Goal: Navigation & Orientation: Find specific page/section

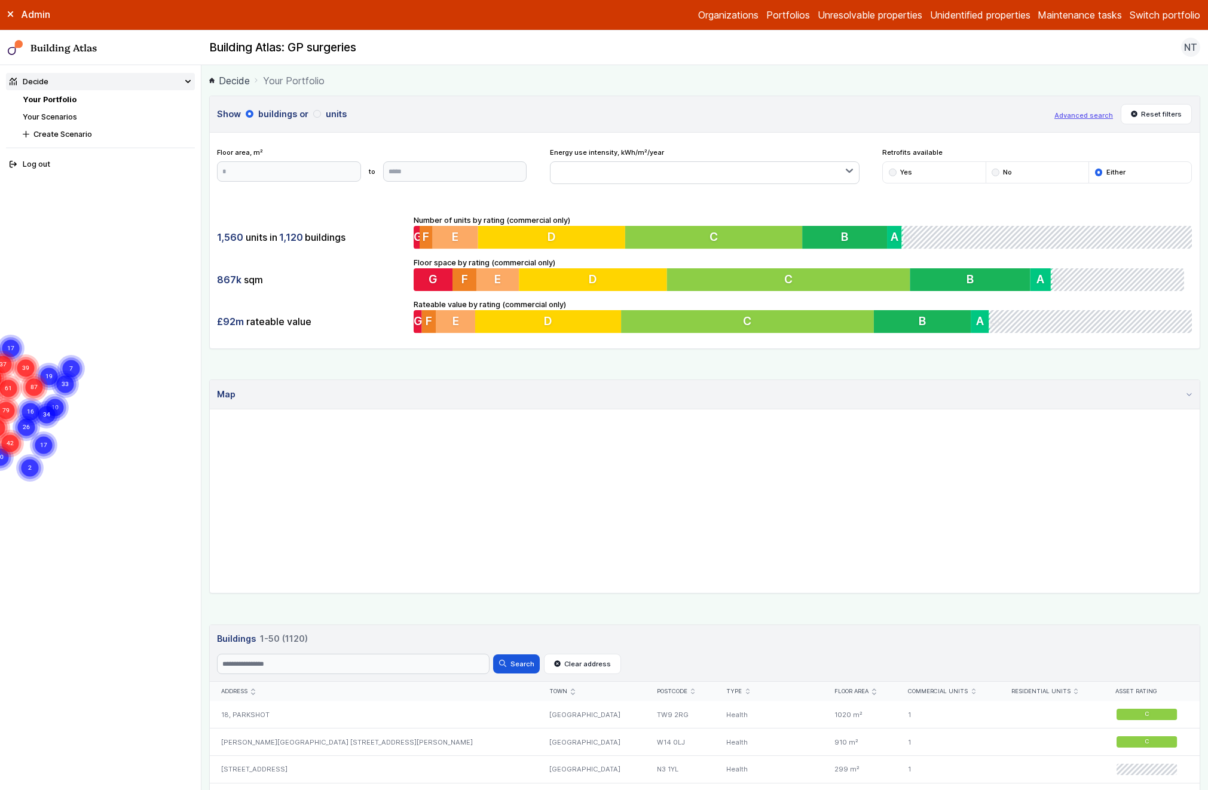
click at [781, 18] on link "Portfolios" at bounding box center [788, 15] width 44 height 14
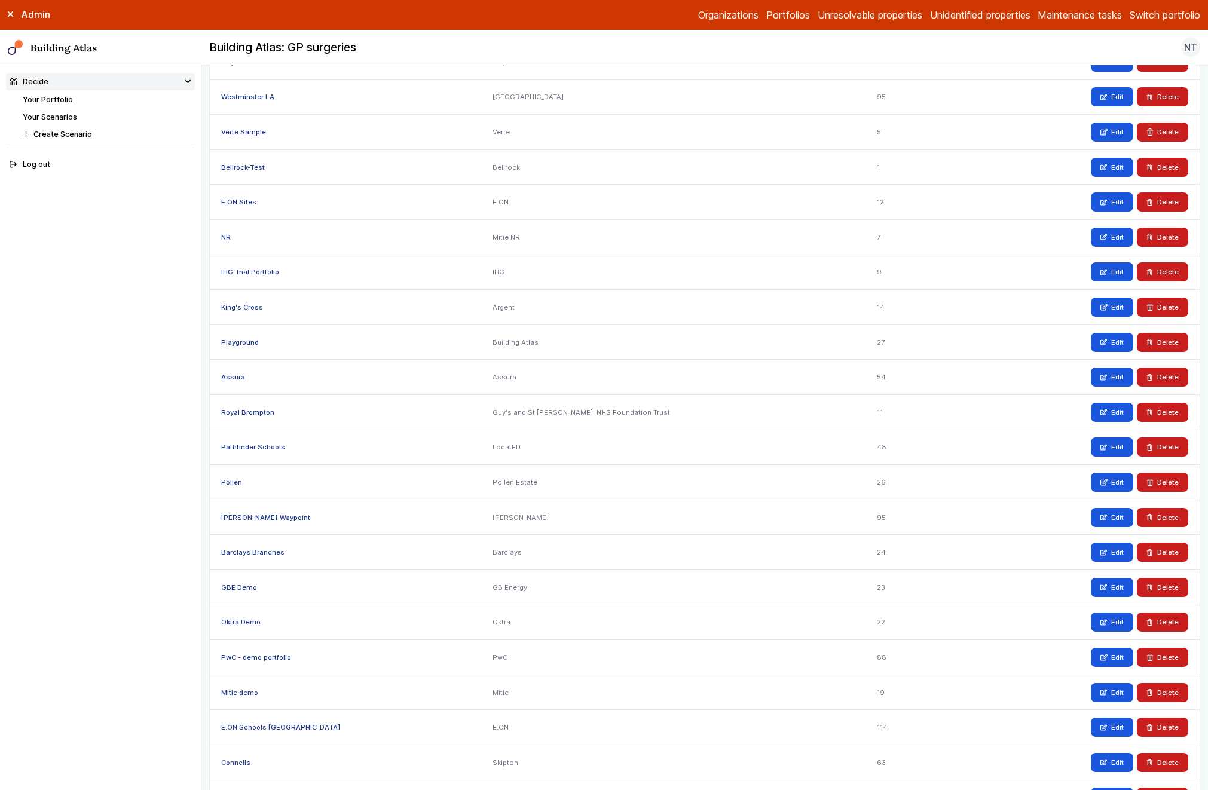
scroll to position [497, 0]
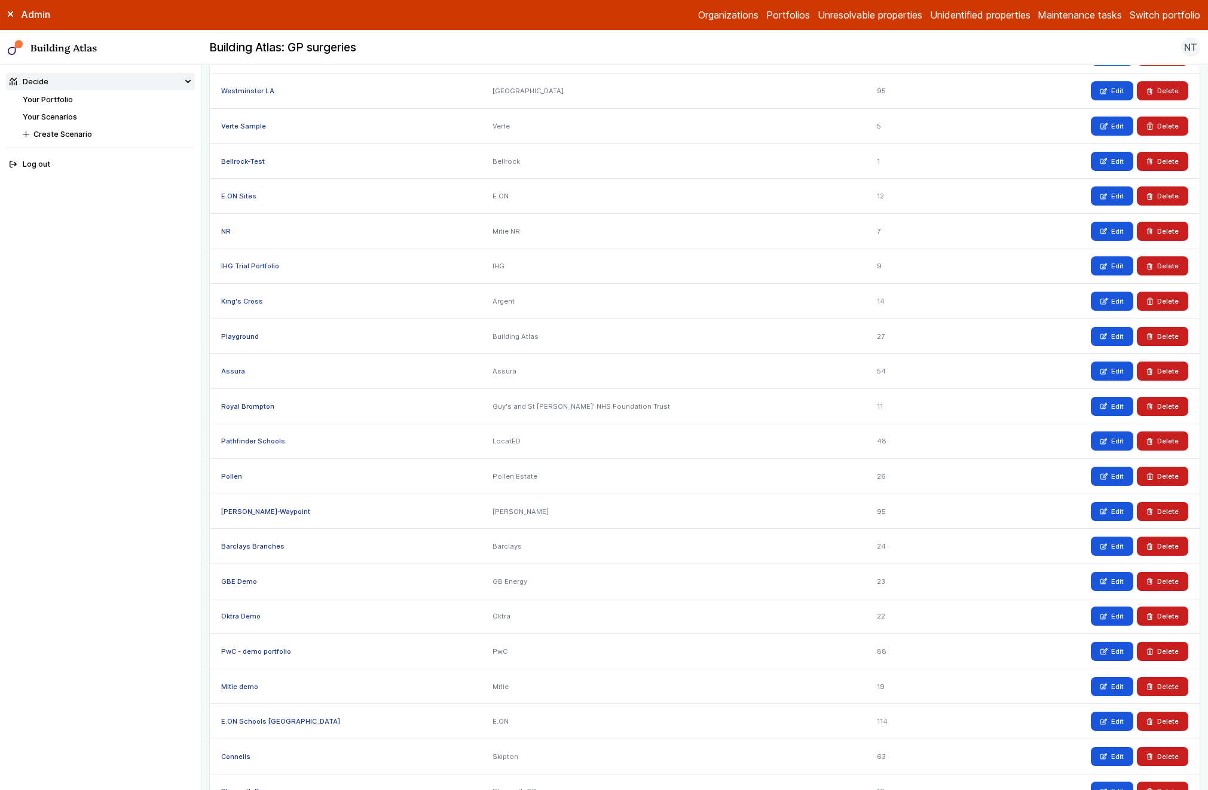
click at [733, 14] on link "Organizations" at bounding box center [728, 15] width 60 height 14
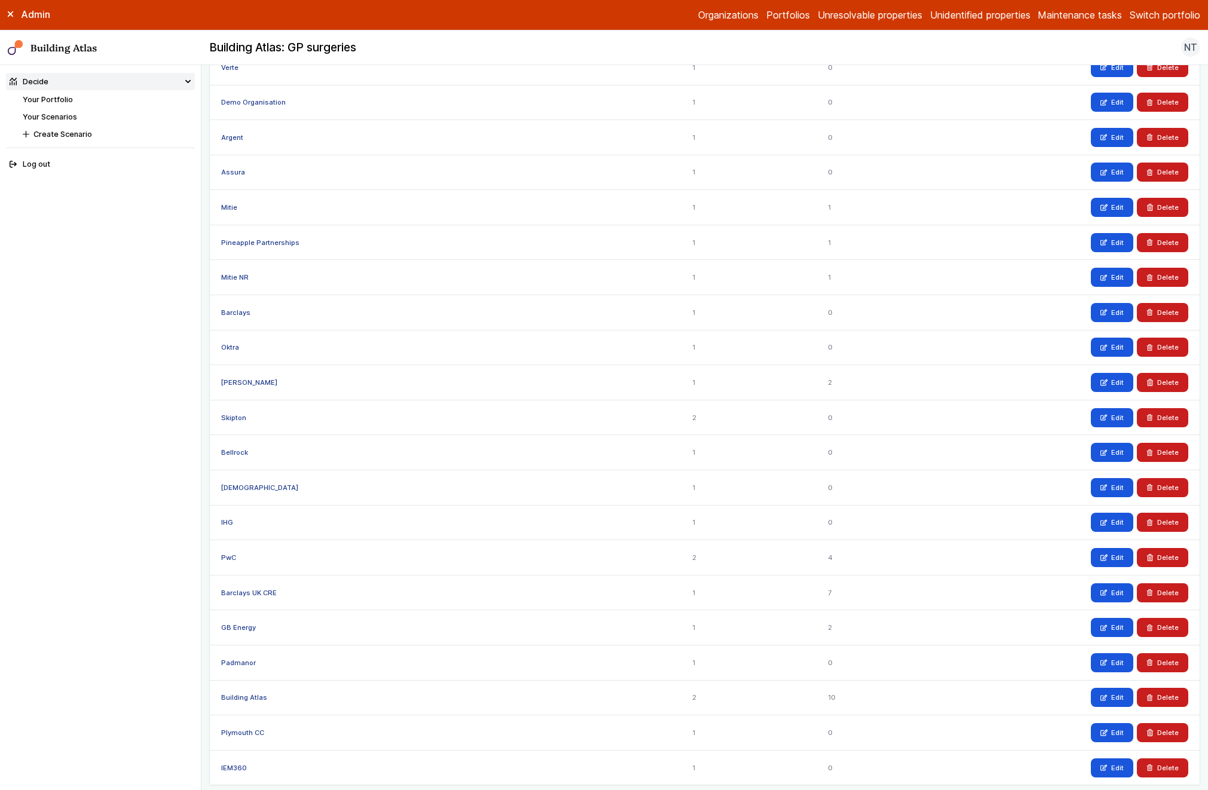
scroll to position [479, 0]
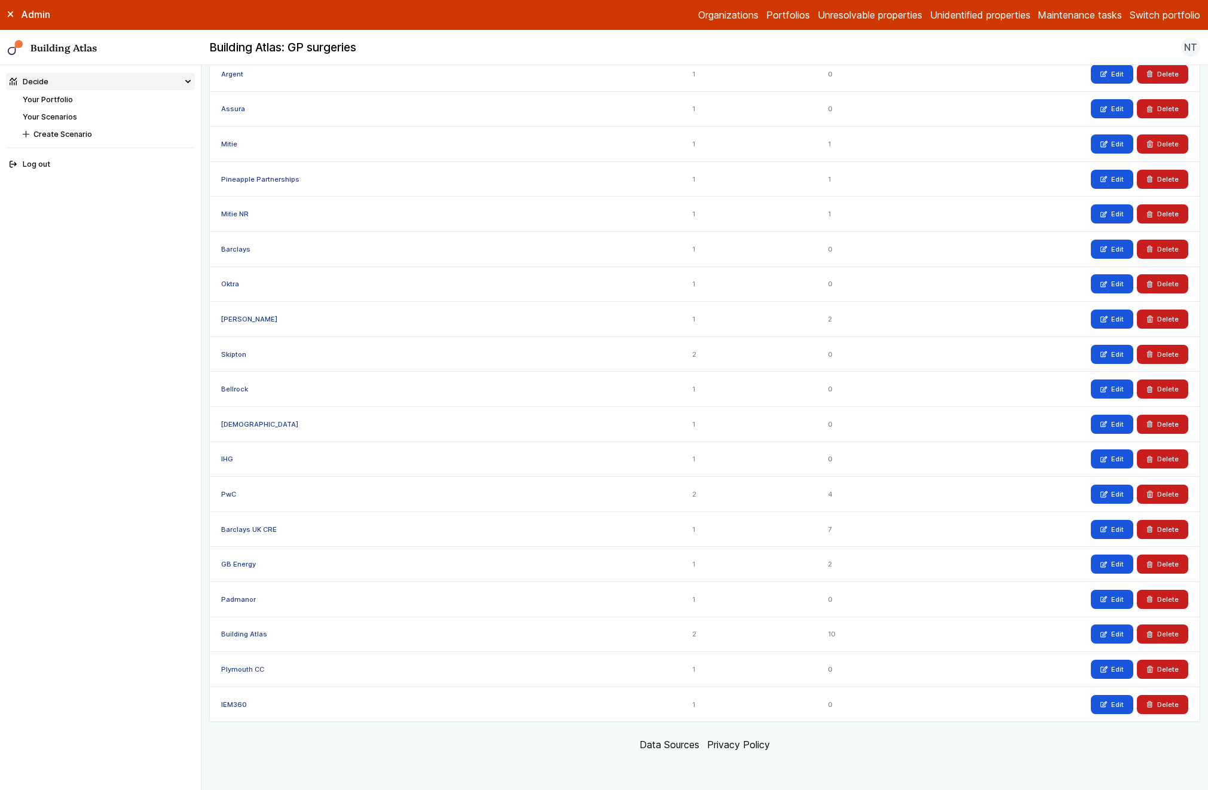
click at [226, 494] on link "PwC" at bounding box center [228, 494] width 15 height 8
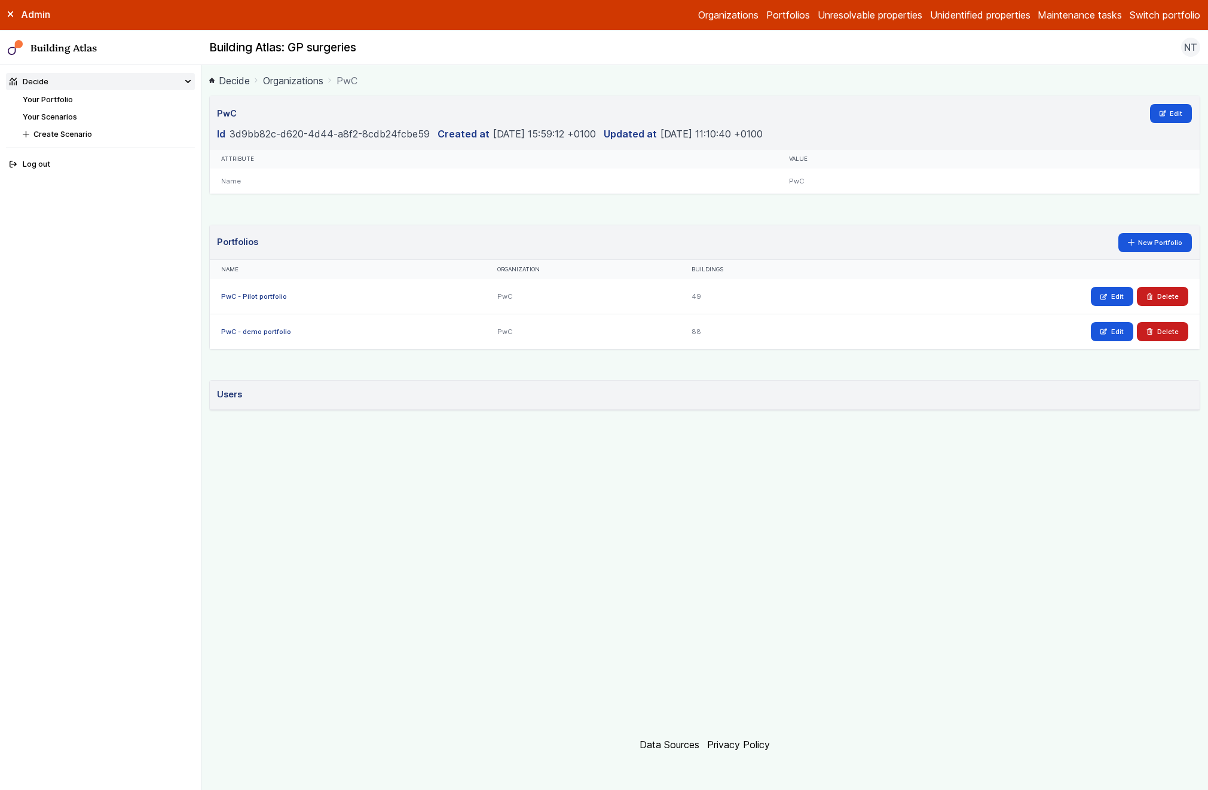
click at [258, 333] on link "PwC - demo portfolio" at bounding box center [256, 332] width 70 height 8
click at [259, 293] on link "PwC - Pilot portfolio" at bounding box center [254, 296] width 66 height 8
